Goal: Transaction & Acquisition: Purchase product/service

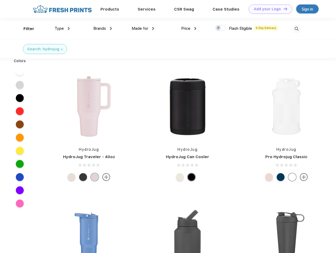
click at [268, 9] on link "Add your Logo Design Tool" at bounding box center [270, 8] width 43 height 9
click at [0, 0] on div "Design Tool" at bounding box center [0, 0] width 0 height 0
click at [283, 9] on link "Add your Logo Design Tool" at bounding box center [270, 8] width 43 height 9
click at [25, 29] on div "Filter" at bounding box center [28, 29] width 11 height 6
click at [62, 28] on span "Type" at bounding box center [59, 28] width 9 height 5
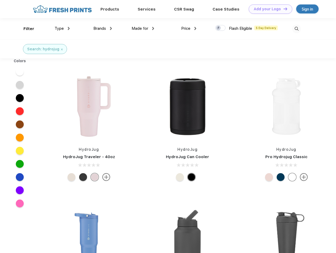
click at [103, 28] on span "Brands" at bounding box center [99, 28] width 13 height 5
click at [143, 28] on span "Made for" at bounding box center [140, 28] width 17 height 5
click at [189, 28] on span "Price" at bounding box center [185, 28] width 9 height 5
click at [220, 28] on div at bounding box center [220, 28] width 10 height 6
click at [219, 28] on input "checkbox" at bounding box center [216, 26] width 3 height 3
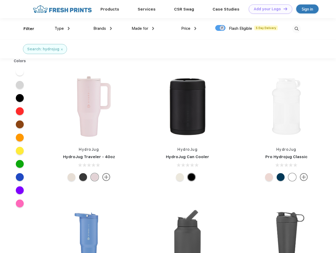
click at [296, 29] on img at bounding box center [296, 29] width 9 height 9
